Goal: Participate in discussion: Engage in conversation with other users on a specific topic

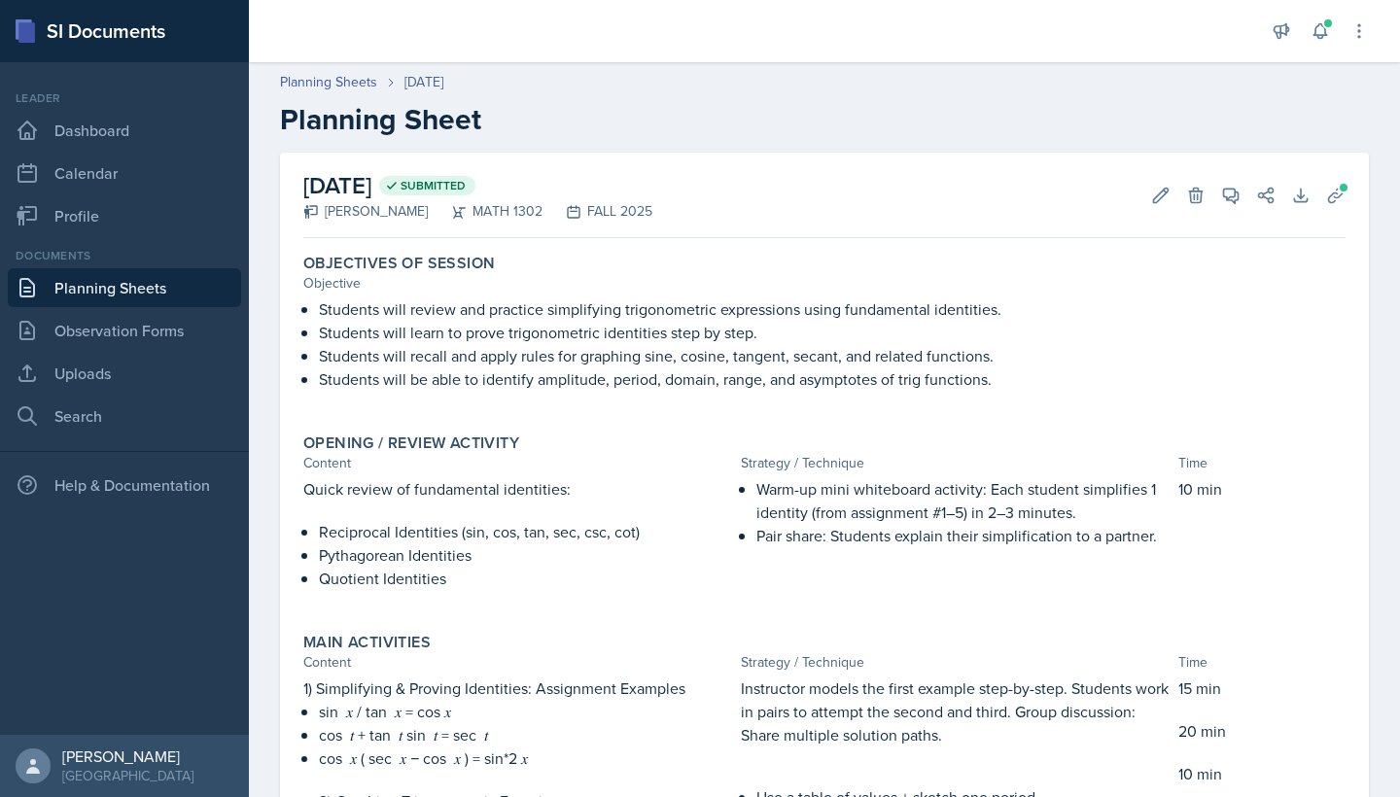
click at [156, 289] on link "Planning Sheets" at bounding box center [124, 287] width 233 height 39
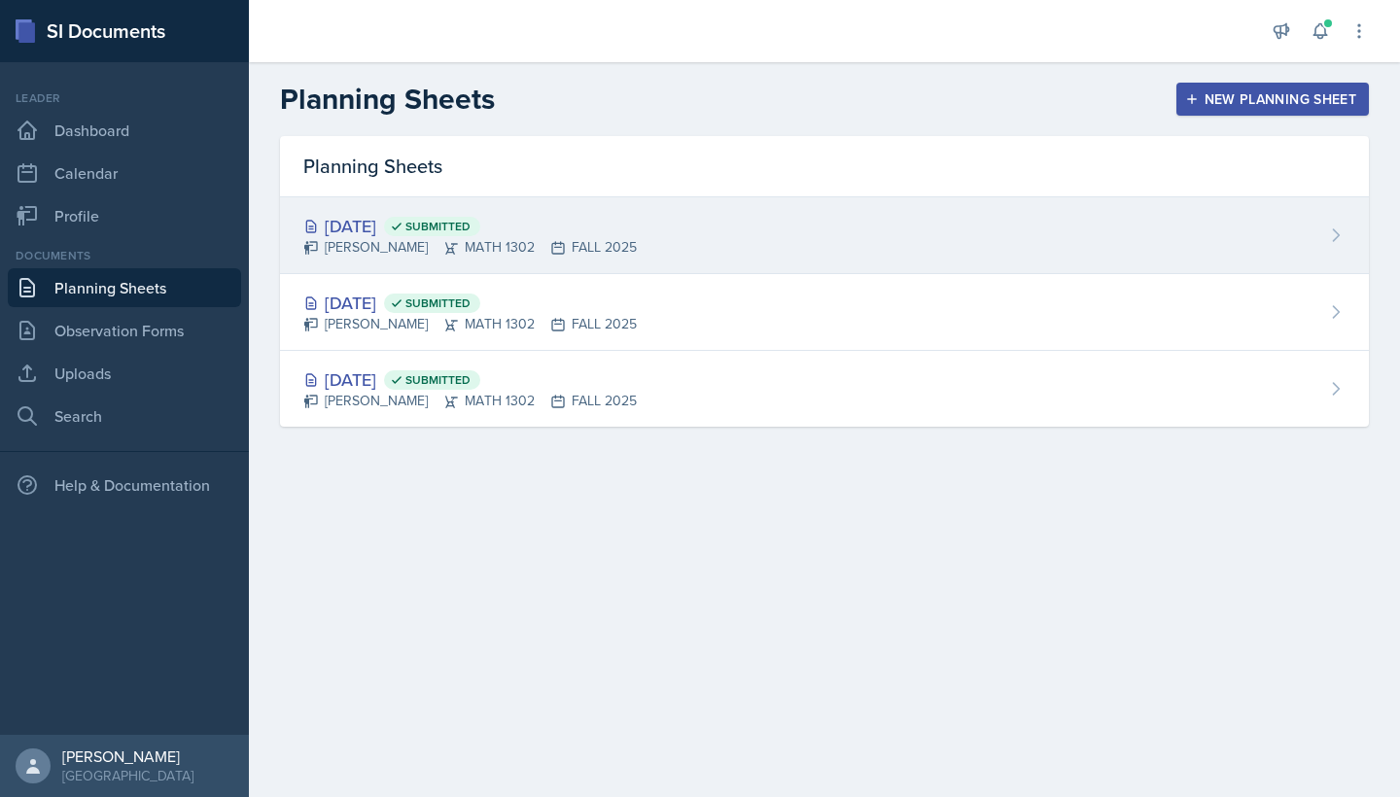
click at [694, 246] on div "[DATE] Submitted [PERSON_NAME] MATH 1302 FALL 2025" at bounding box center [824, 235] width 1089 height 77
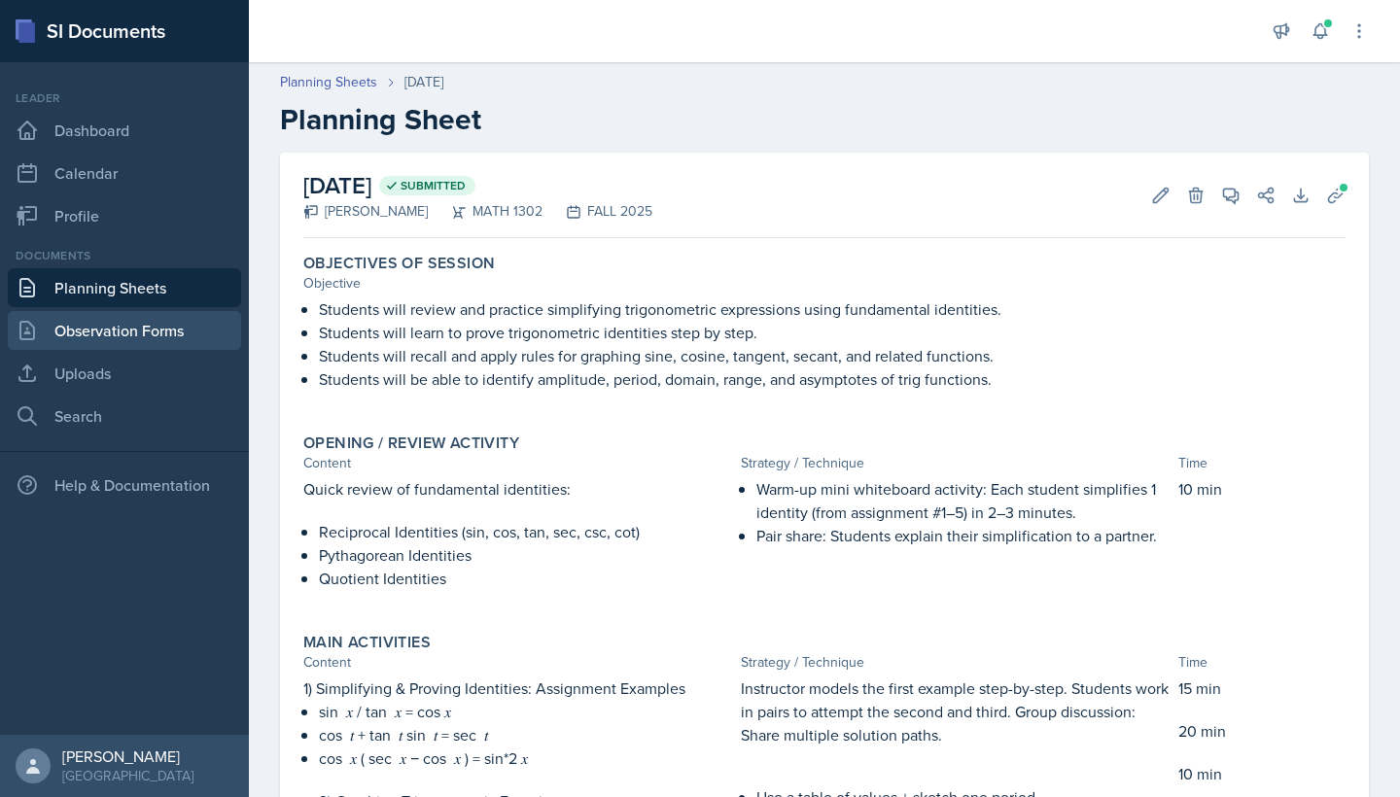
click at [109, 340] on link "Observation Forms" at bounding box center [124, 330] width 233 height 39
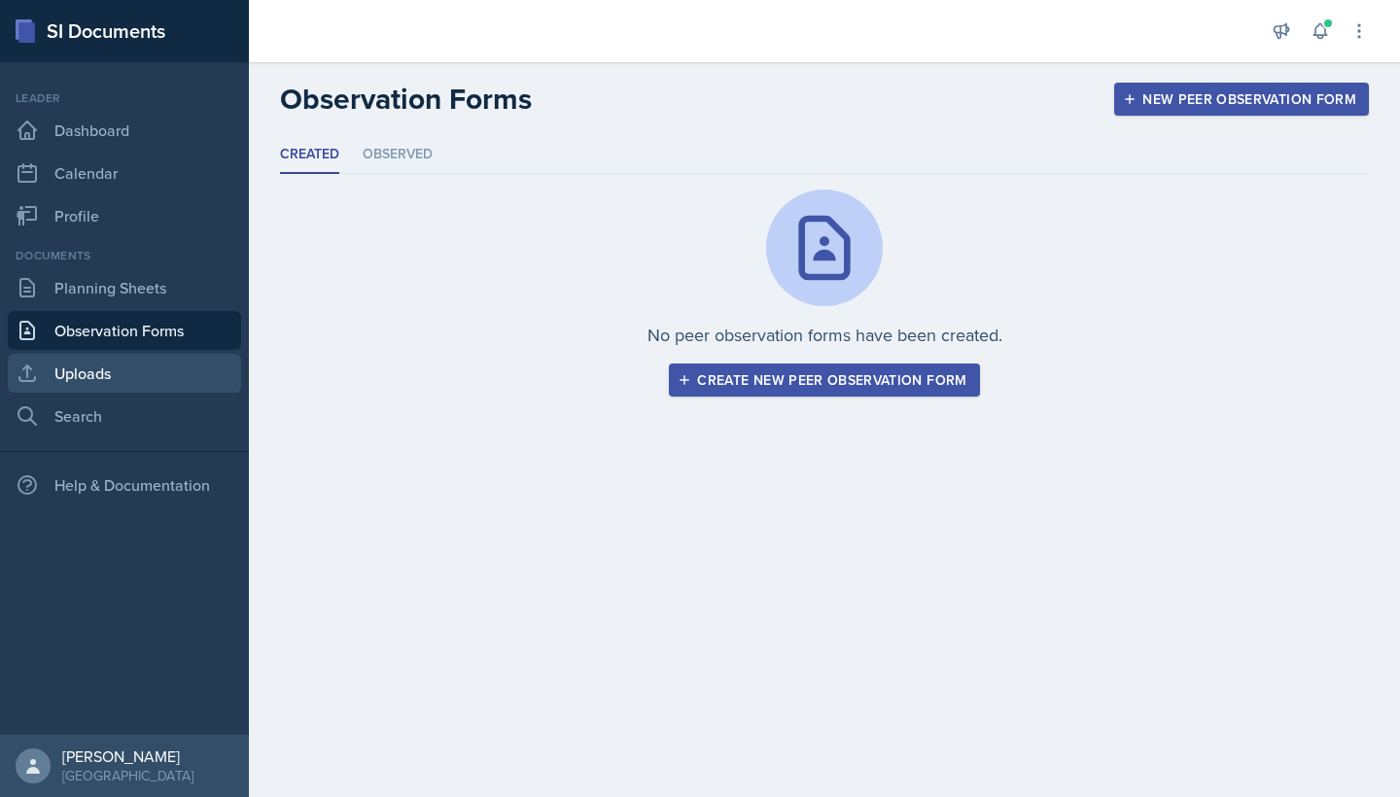
click at [108, 372] on link "Uploads" at bounding box center [124, 373] width 233 height 39
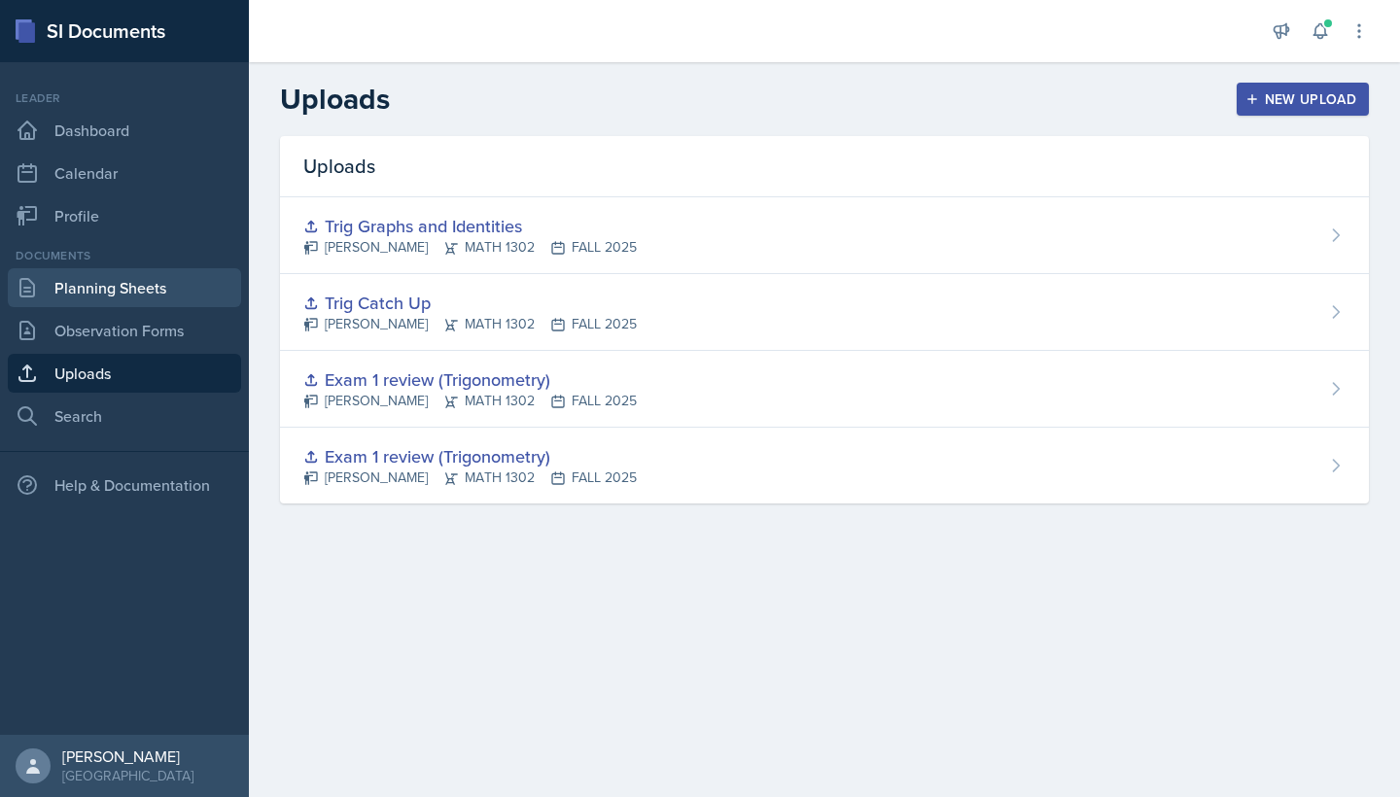
click at [104, 292] on link "Planning Sheets" at bounding box center [124, 287] width 233 height 39
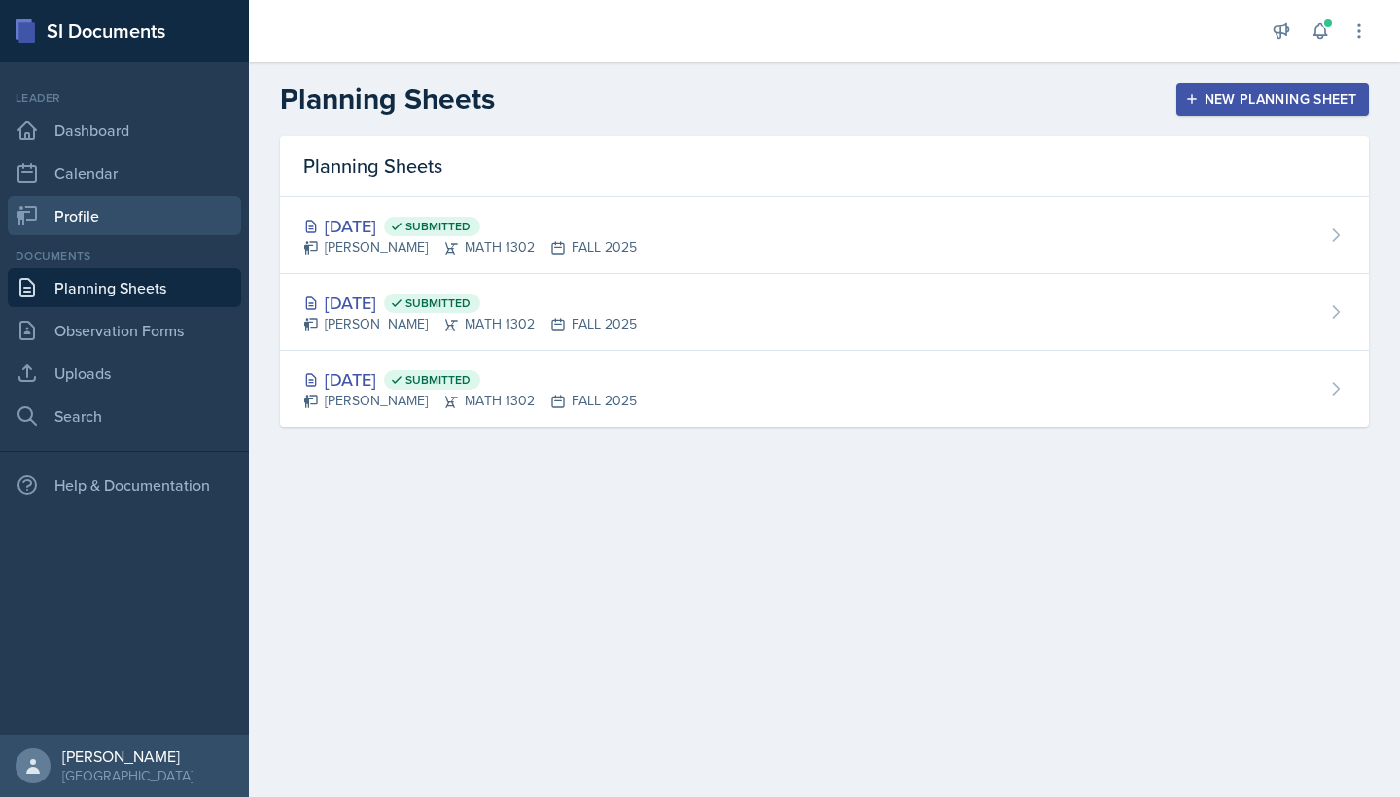
click at [79, 228] on link "Profile" at bounding box center [124, 215] width 233 height 39
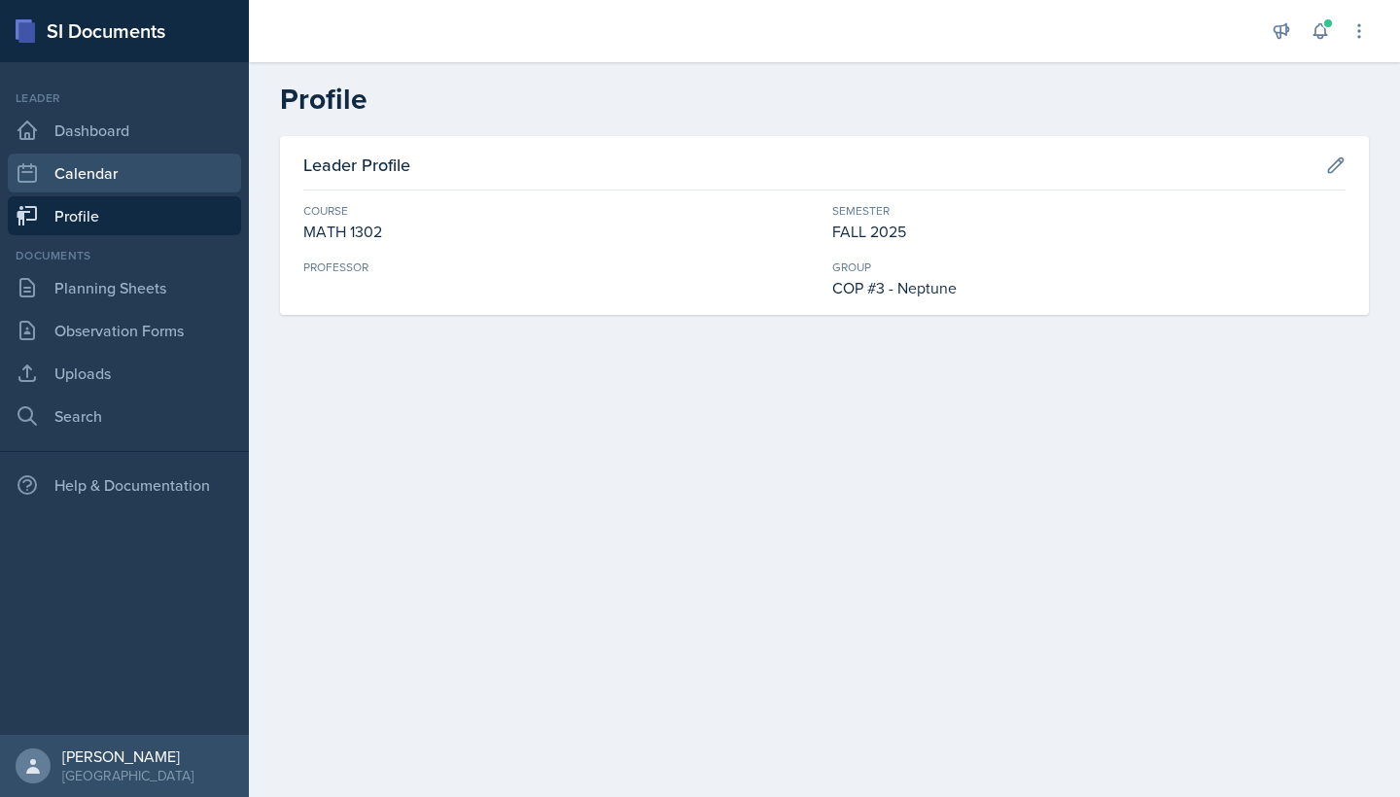
click at [104, 184] on link "Calendar" at bounding box center [124, 173] width 233 height 39
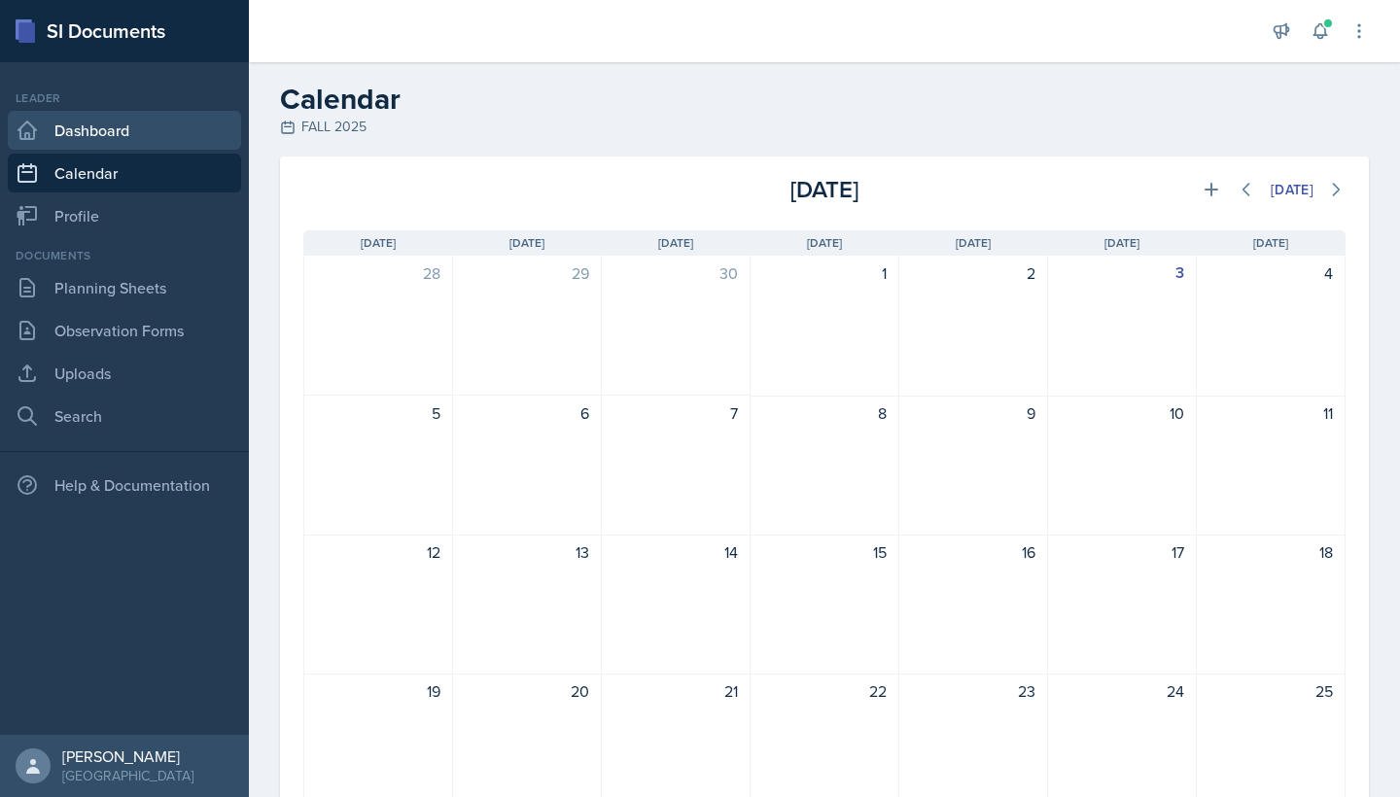
click at [129, 139] on link "Dashboard" at bounding box center [124, 130] width 233 height 39
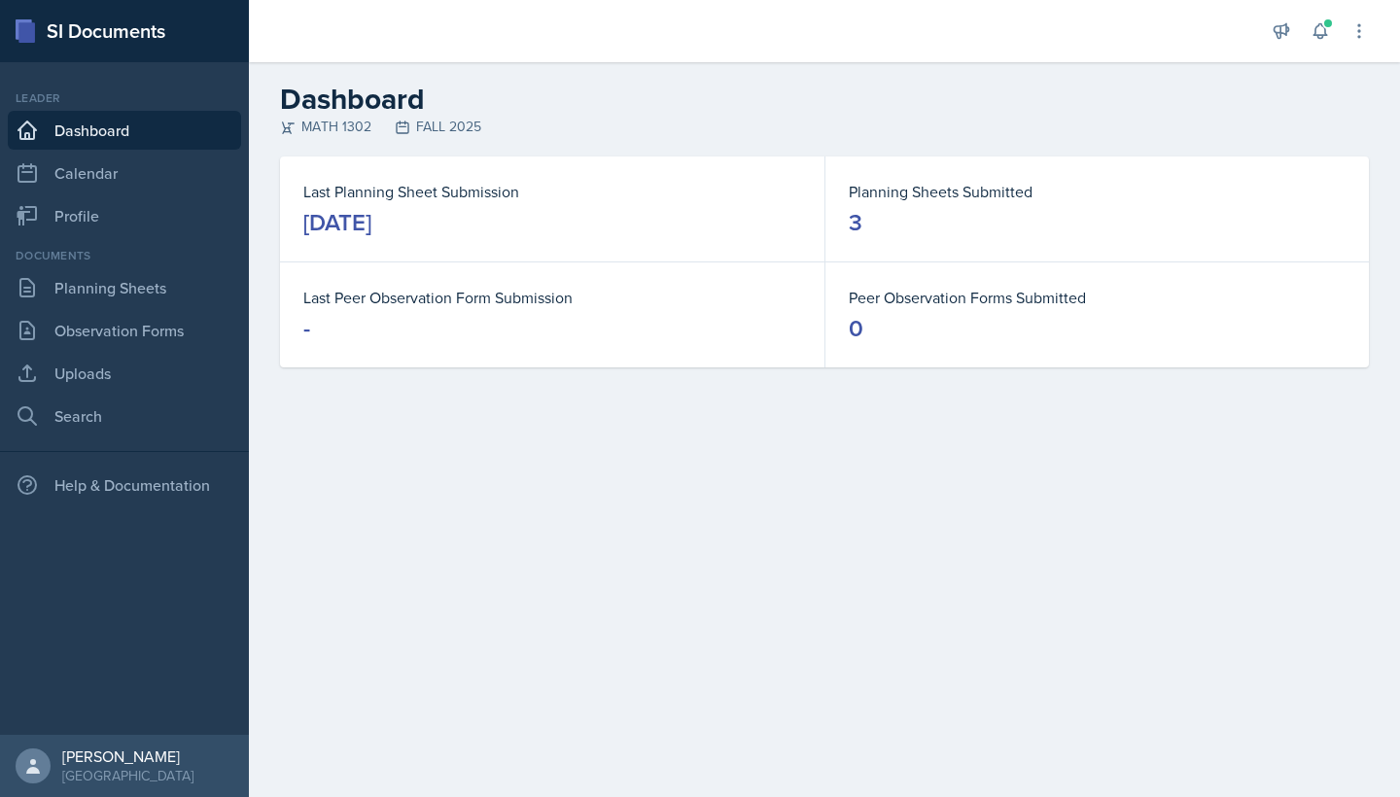
click at [948, 212] on dd "3" at bounding box center [1097, 222] width 497 height 31
click at [1331, 37] on button at bounding box center [1319, 31] width 35 height 35
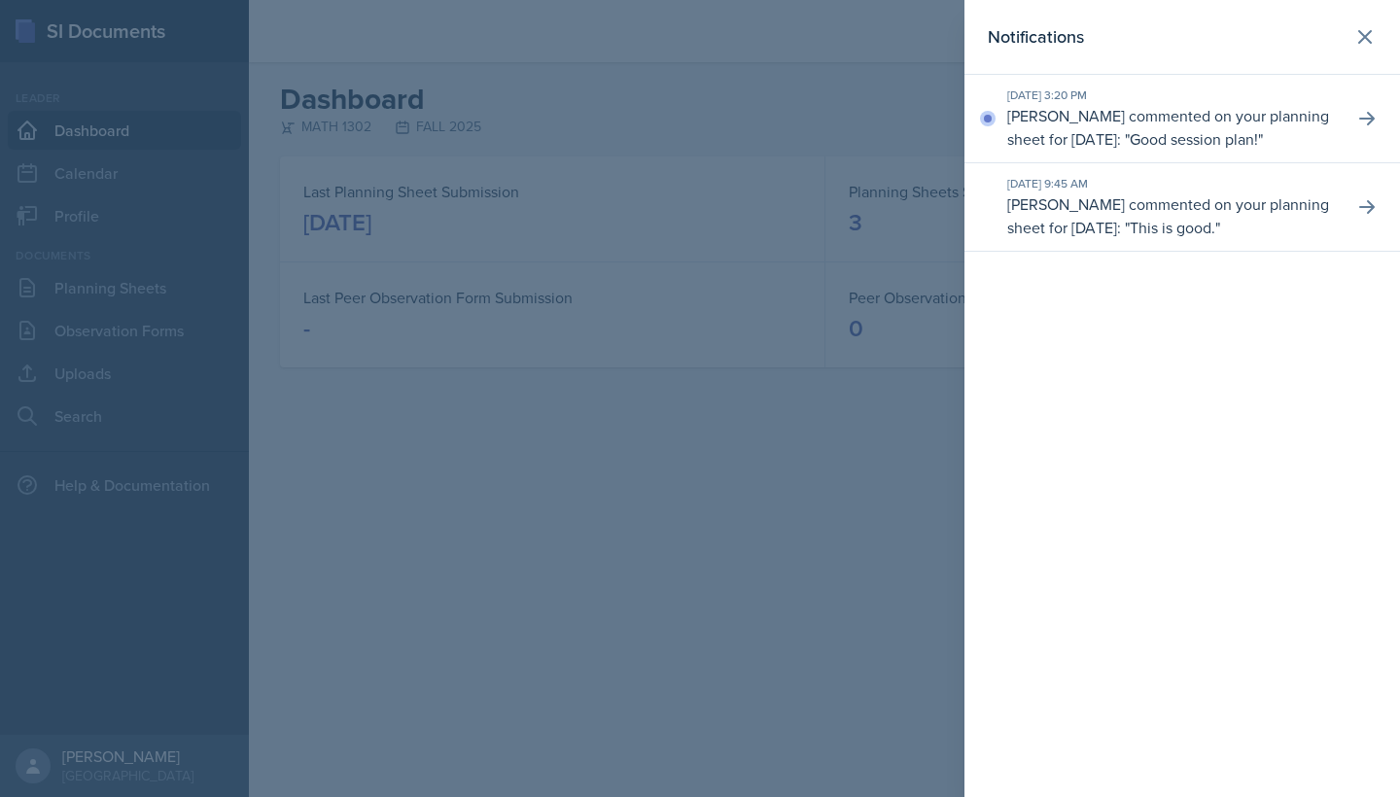
click at [1258, 130] on p "Good session plan!" at bounding box center [1193, 138] width 128 height 21
click at [1373, 126] on icon at bounding box center [1366, 118] width 19 height 19
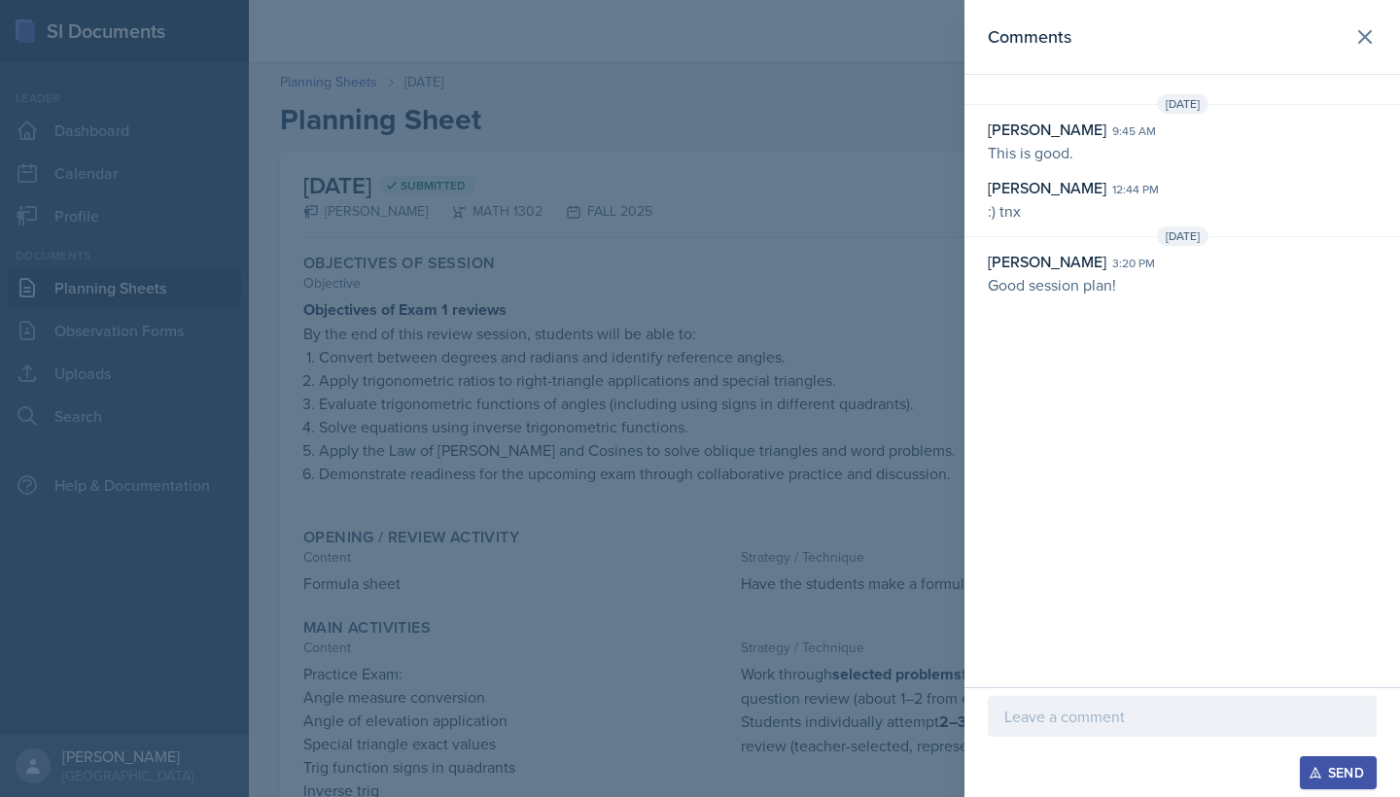
click at [1122, 719] on p at bounding box center [1182, 716] width 356 height 23
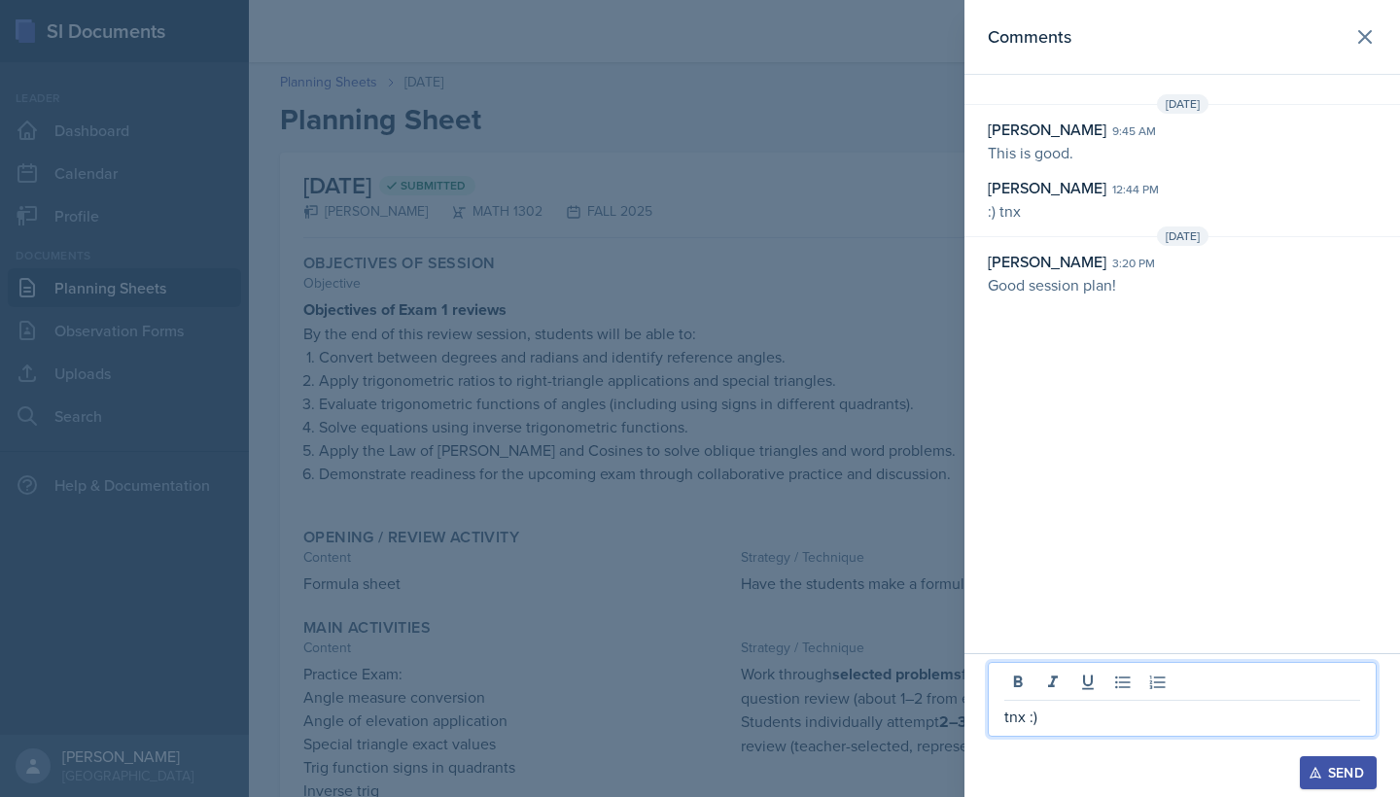
click at [1333, 777] on div "Send" at bounding box center [1338, 773] width 52 height 16
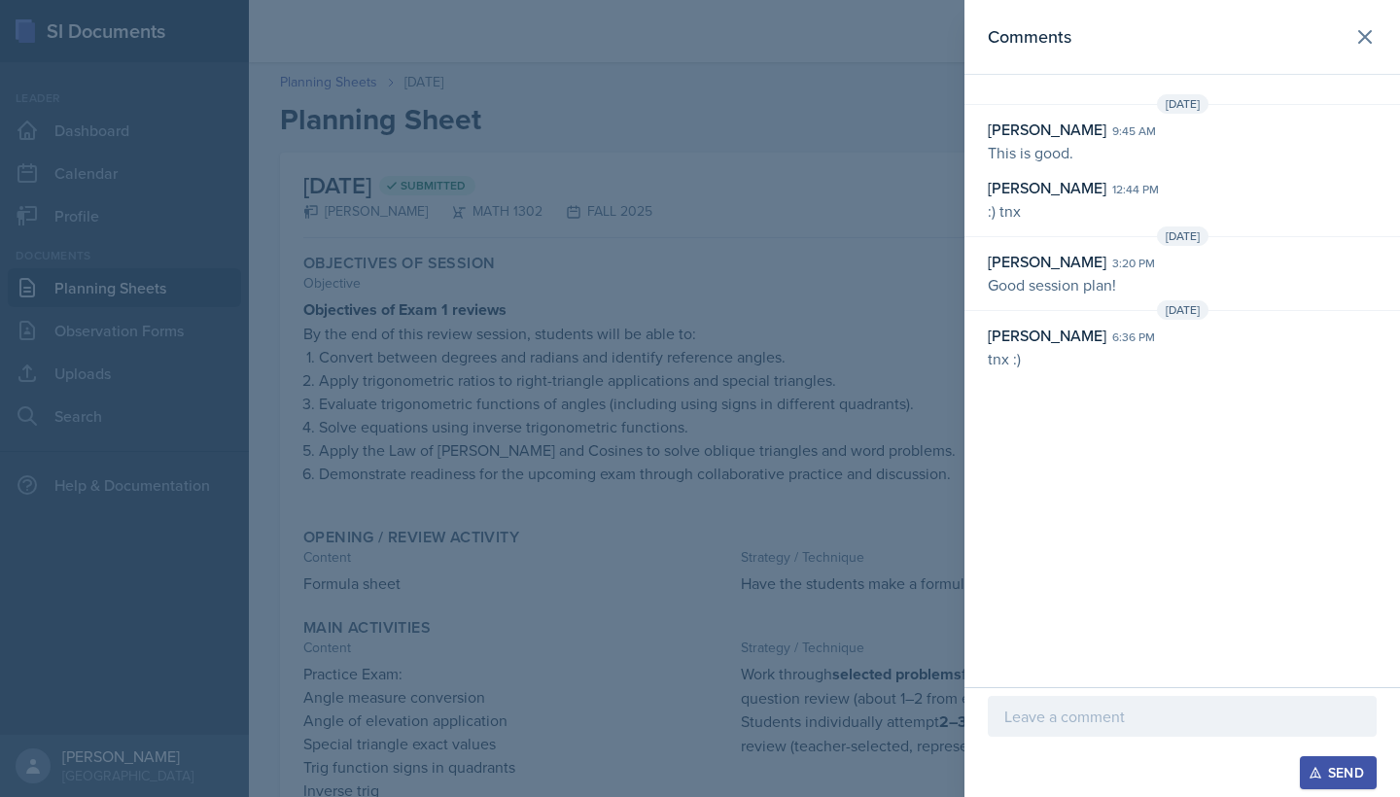
click at [782, 449] on div at bounding box center [700, 398] width 1400 height 797
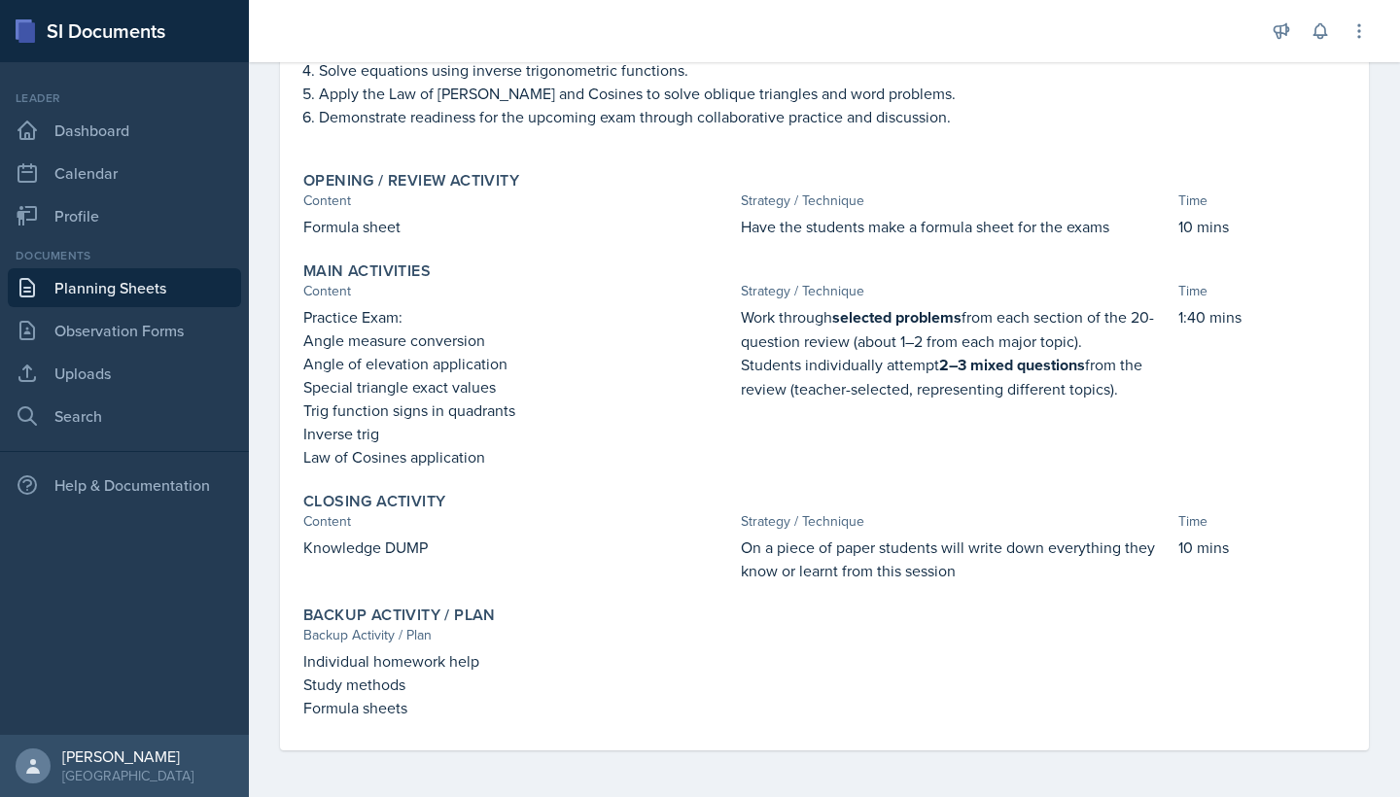
click at [131, 276] on link "Planning Sheets" at bounding box center [124, 287] width 233 height 39
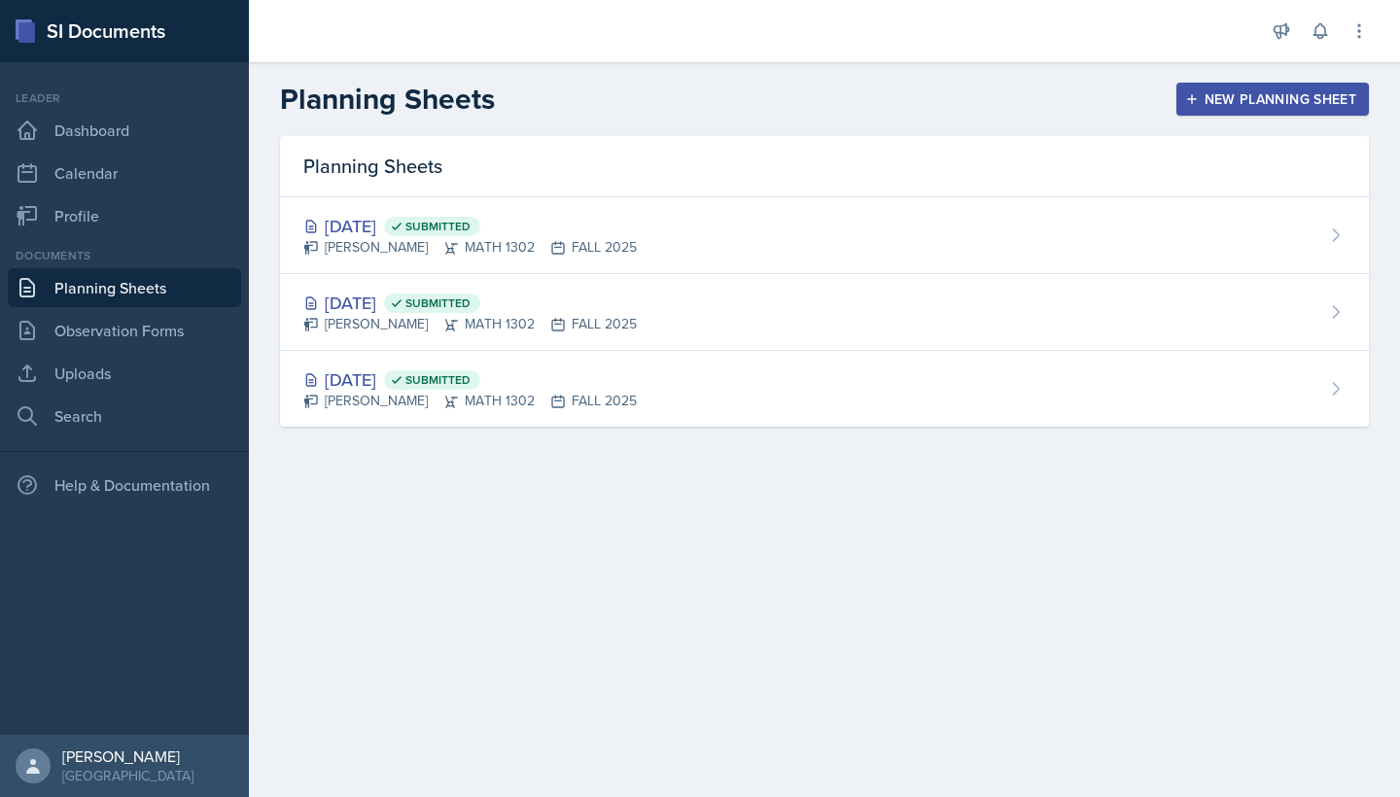
click at [75, 286] on link "Planning Sheets" at bounding box center [124, 287] width 233 height 39
